Goal: Obtain resource: Obtain resource

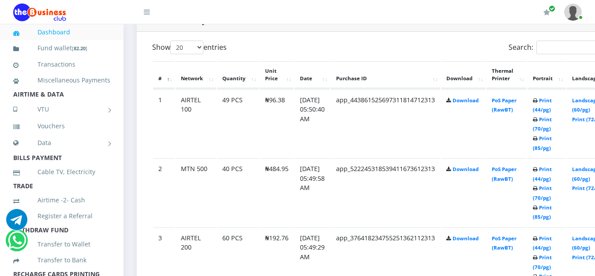
scroll to position [472, 0]
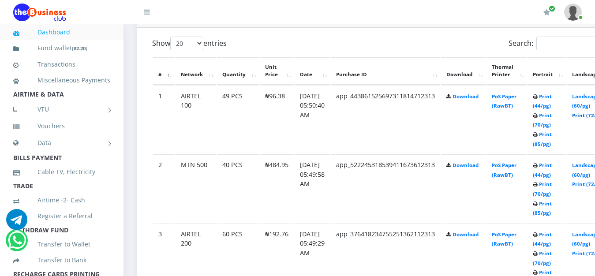
click at [586, 112] on link "Print (72/pg)" at bounding box center [588, 115] width 32 height 7
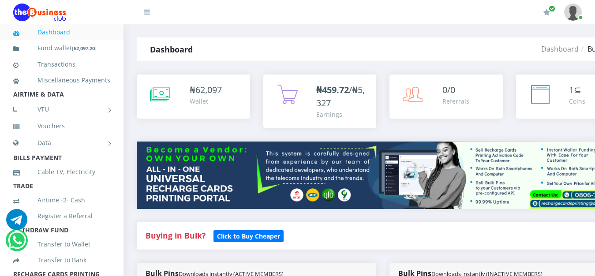
scroll to position [472, 0]
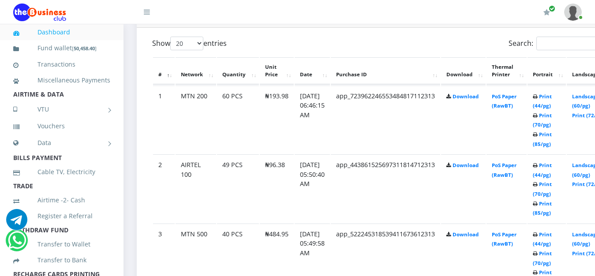
scroll to position [472, 0]
click at [588, 112] on link "Print (72/pg)" at bounding box center [588, 115] width 32 height 7
click at [587, 112] on link "Print (72/pg)" at bounding box center [588, 115] width 32 height 7
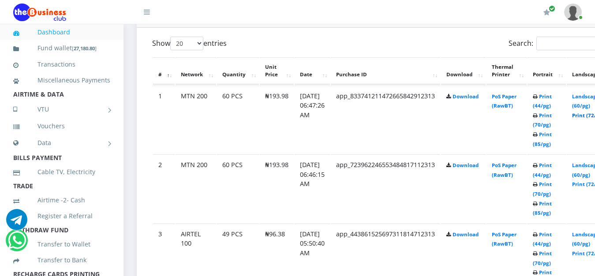
click at [588, 112] on link "Print (72/pg)" at bounding box center [588, 115] width 32 height 7
click at [589, 112] on link "Print (72/pg)" at bounding box center [588, 115] width 32 height 7
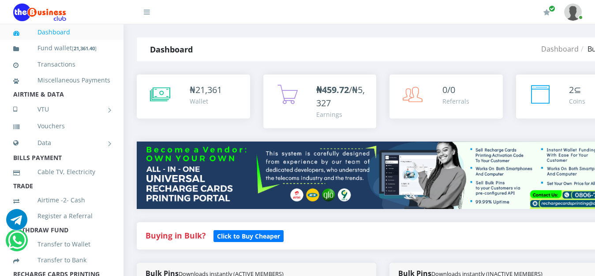
scroll to position [472, 0]
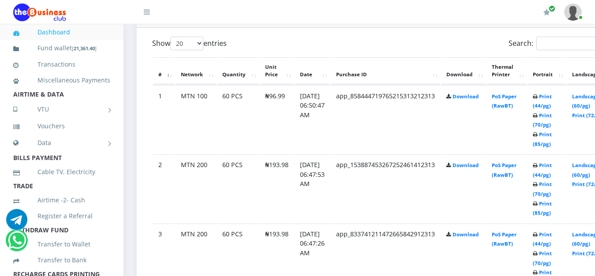
scroll to position [472, 0]
click at [590, 112] on link "Print (72/pg)" at bounding box center [588, 115] width 32 height 7
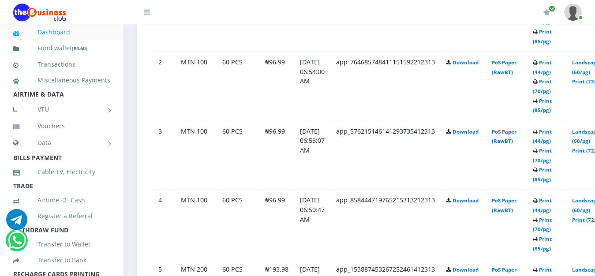
scroll to position [585, 0]
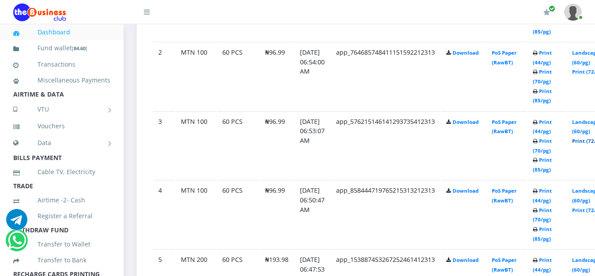
click at [590, 138] on link "Print (72/pg)" at bounding box center [588, 141] width 32 height 7
click at [588, 138] on link "Print (72/pg)" at bounding box center [588, 141] width 32 height 7
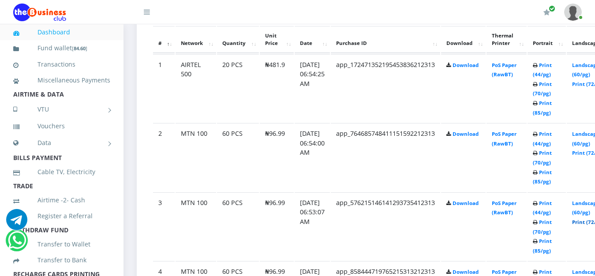
scroll to position [495, 0]
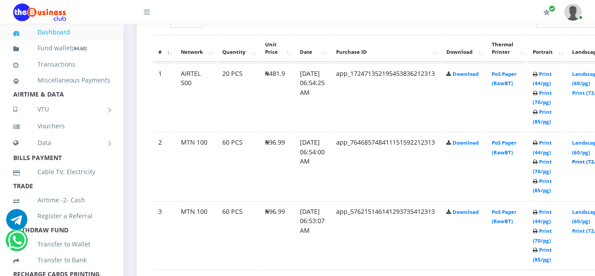
click at [588, 158] on link "Print (72/pg)" at bounding box center [588, 161] width 32 height 7
click at [551, 108] on link "Print (85/pg)" at bounding box center [542, 116] width 19 height 16
